Goal: Transaction & Acquisition: Register for event/course

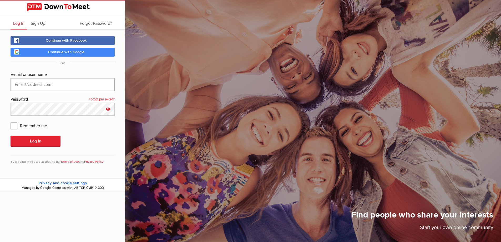
type input "[EMAIL_ADDRESS][DOMAIN_NAME]"
click at [108, 110] on icon at bounding box center [108, 109] width 8 height 12
click at [50, 138] on button "Log In" at bounding box center [36, 140] width 50 height 11
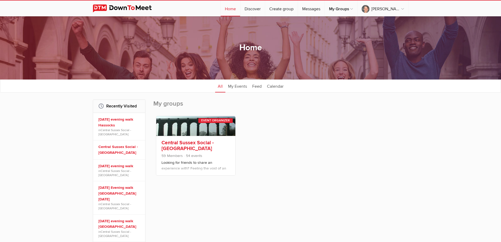
click at [171, 140] on link "Central Sussex Social - [GEOGRAPHIC_DATA]" at bounding box center [188, 145] width 52 height 12
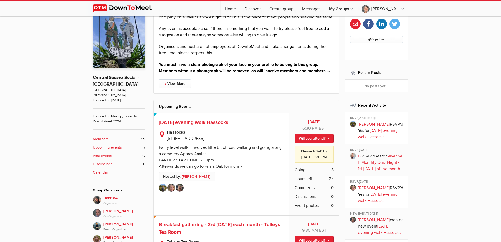
scroll to position [210, 0]
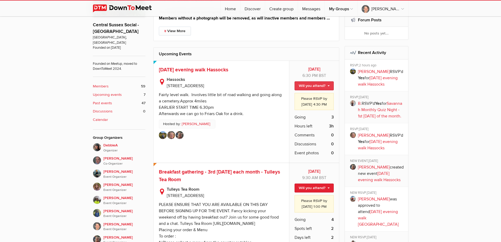
click at [306, 90] on link "Will you attend?" at bounding box center [314, 85] width 39 height 9
click at [304, 101] on link "I'm going" at bounding box center [309, 97] width 47 height 8
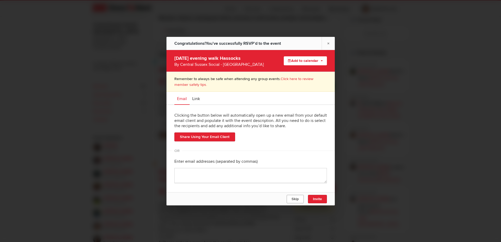
click at [294, 200] on span "Skip" at bounding box center [294, 199] width 7 height 4
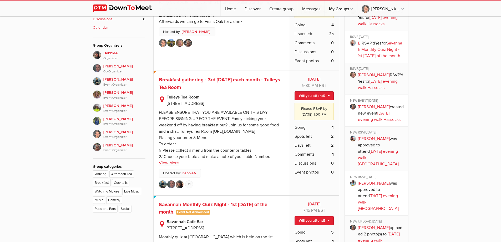
scroll to position [316, 0]
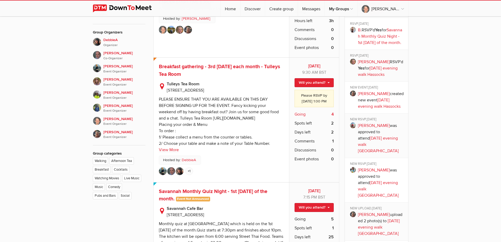
click at [296, 117] on span "Going" at bounding box center [300, 114] width 11 height 6
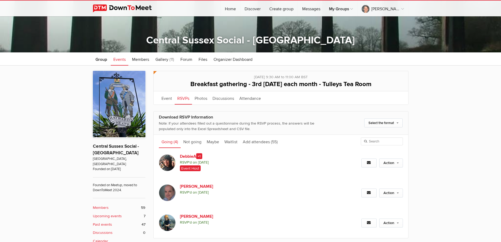
scroll to position [89, 0]
